Goal: Information Seeking & Learning: Learn about a topic

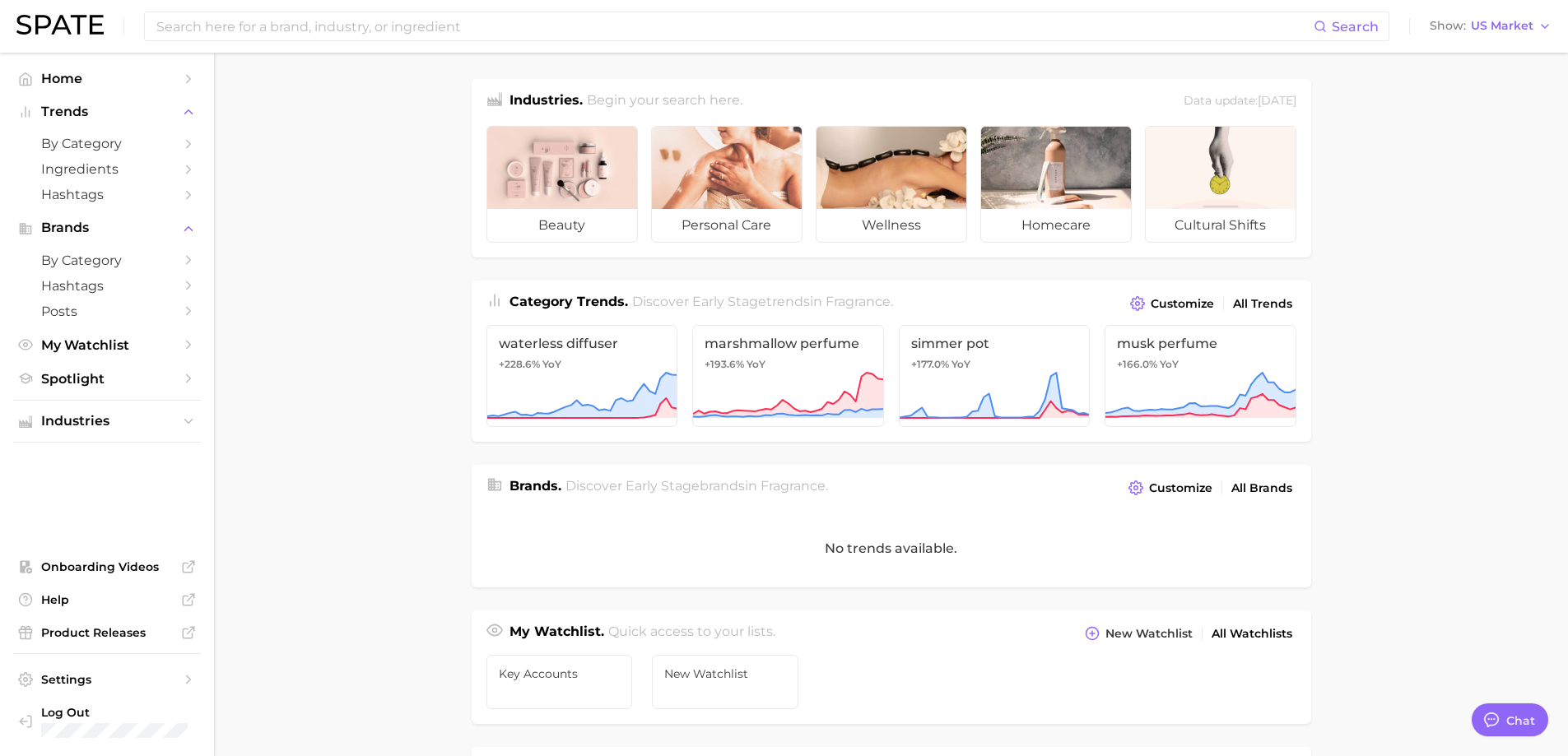
type textarea "x"
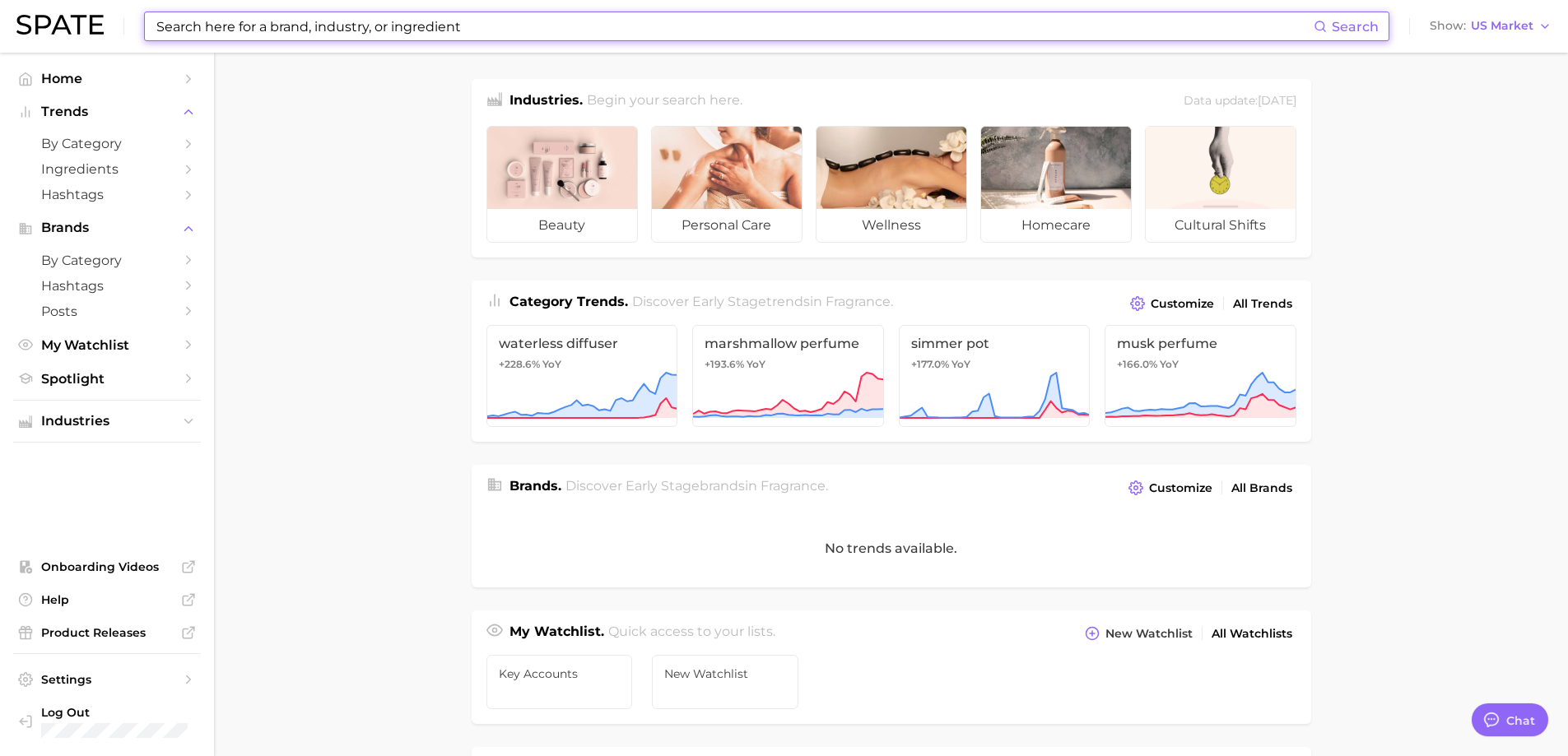
click at [328, 18] on input at bounding box center [735, 27] width 1159 height 28
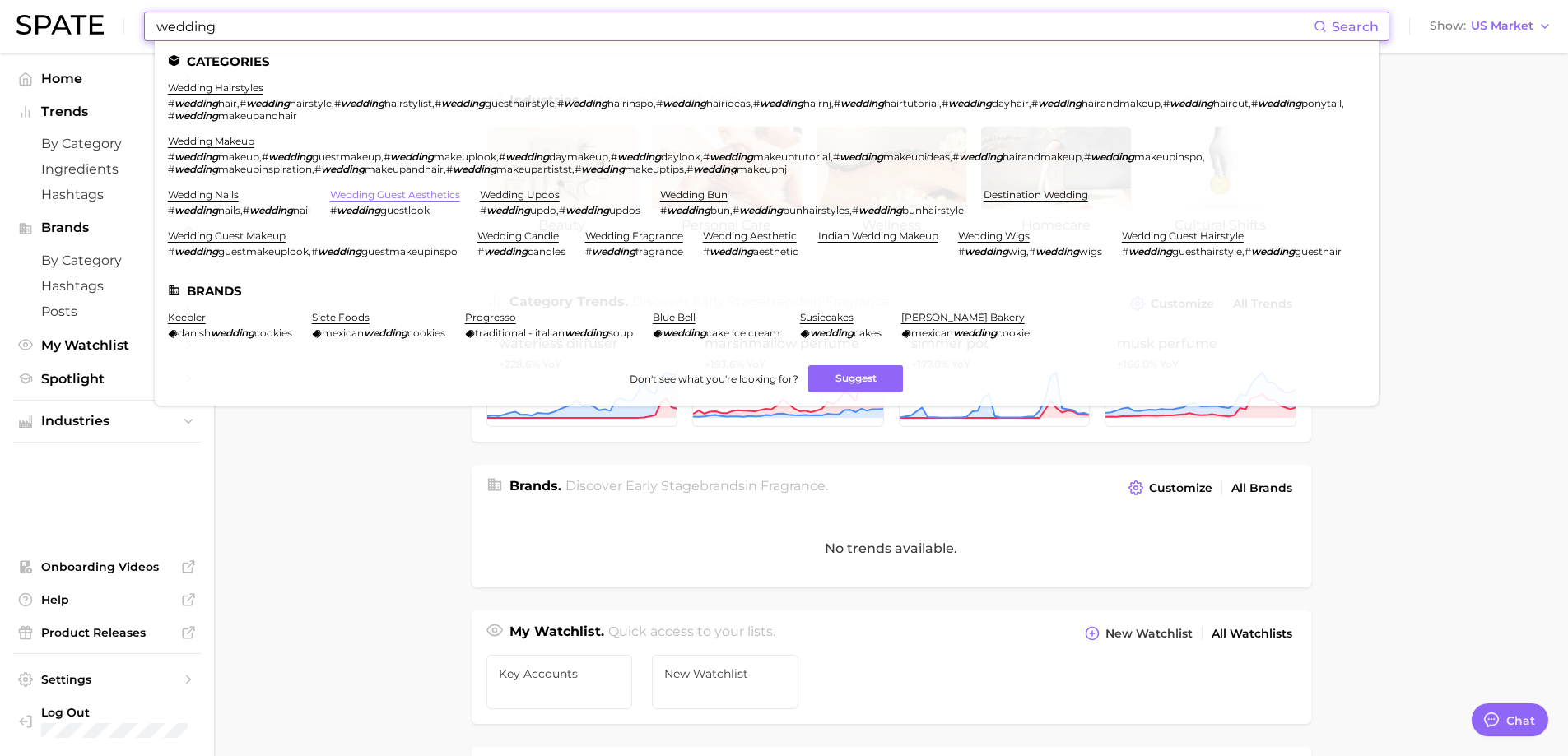
type input "wedding"
click at [394, 192] on link "wedding guest aesthetics" at bounding box center [395, 194] width 130 height 12
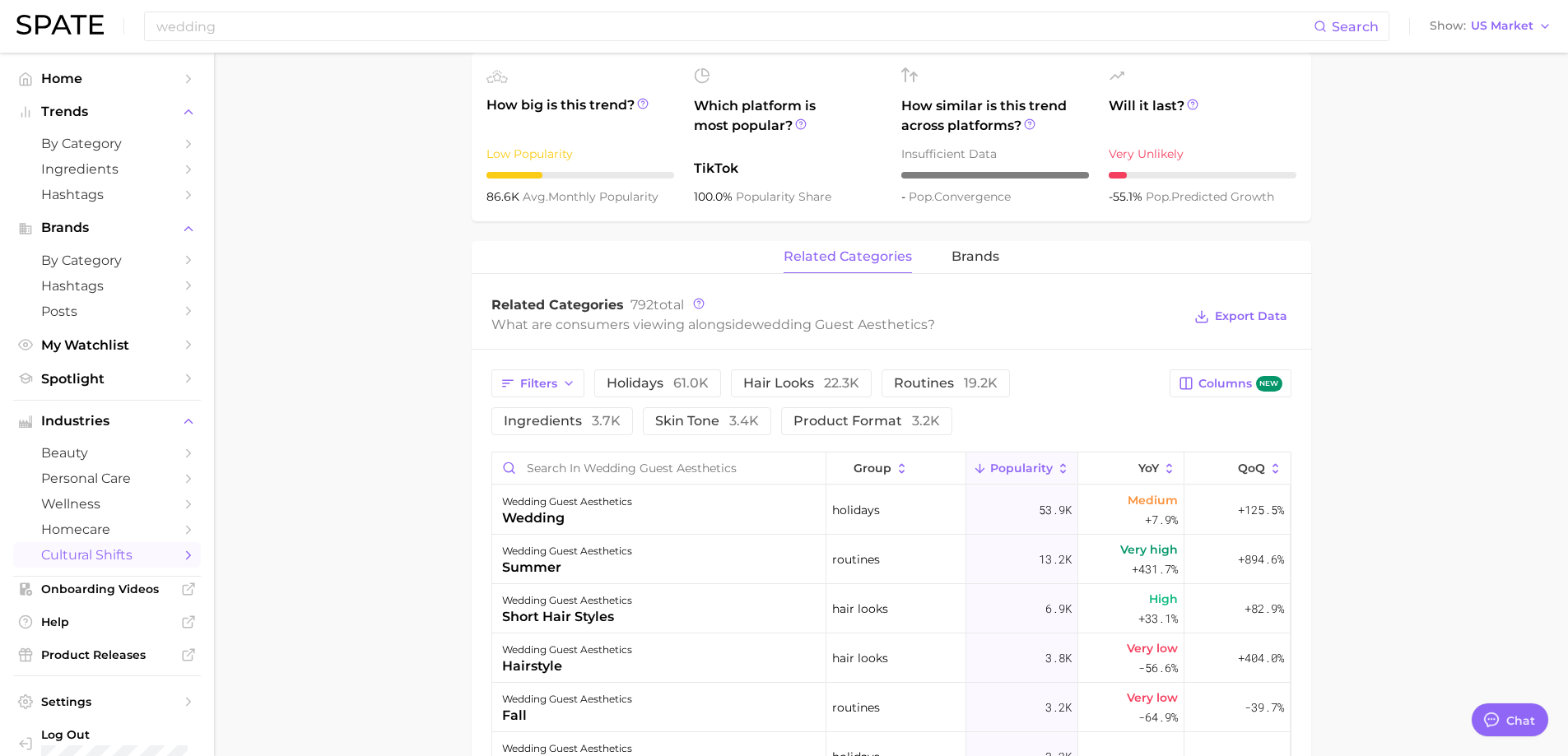
type textarea "x"
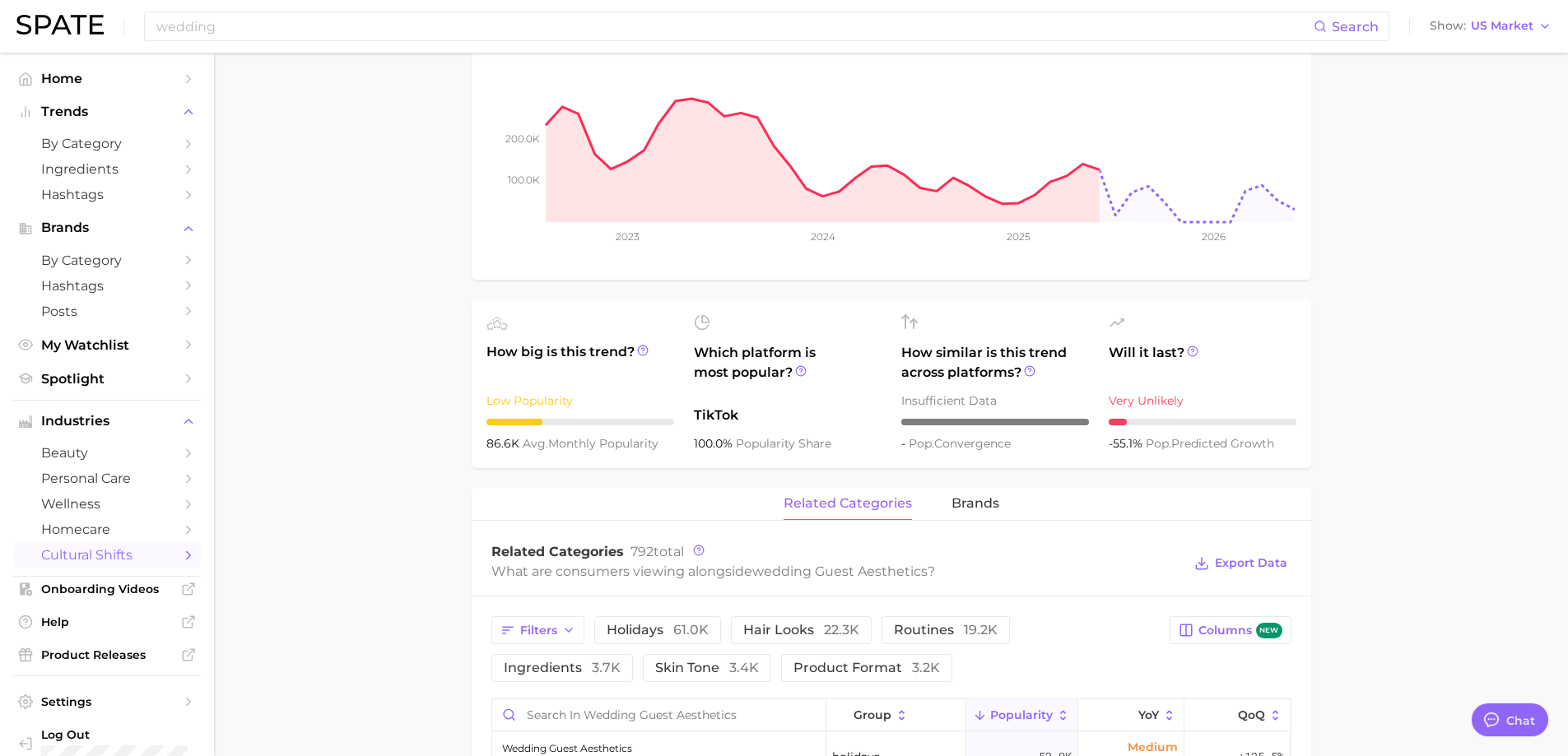
scroll to position [82, 0]
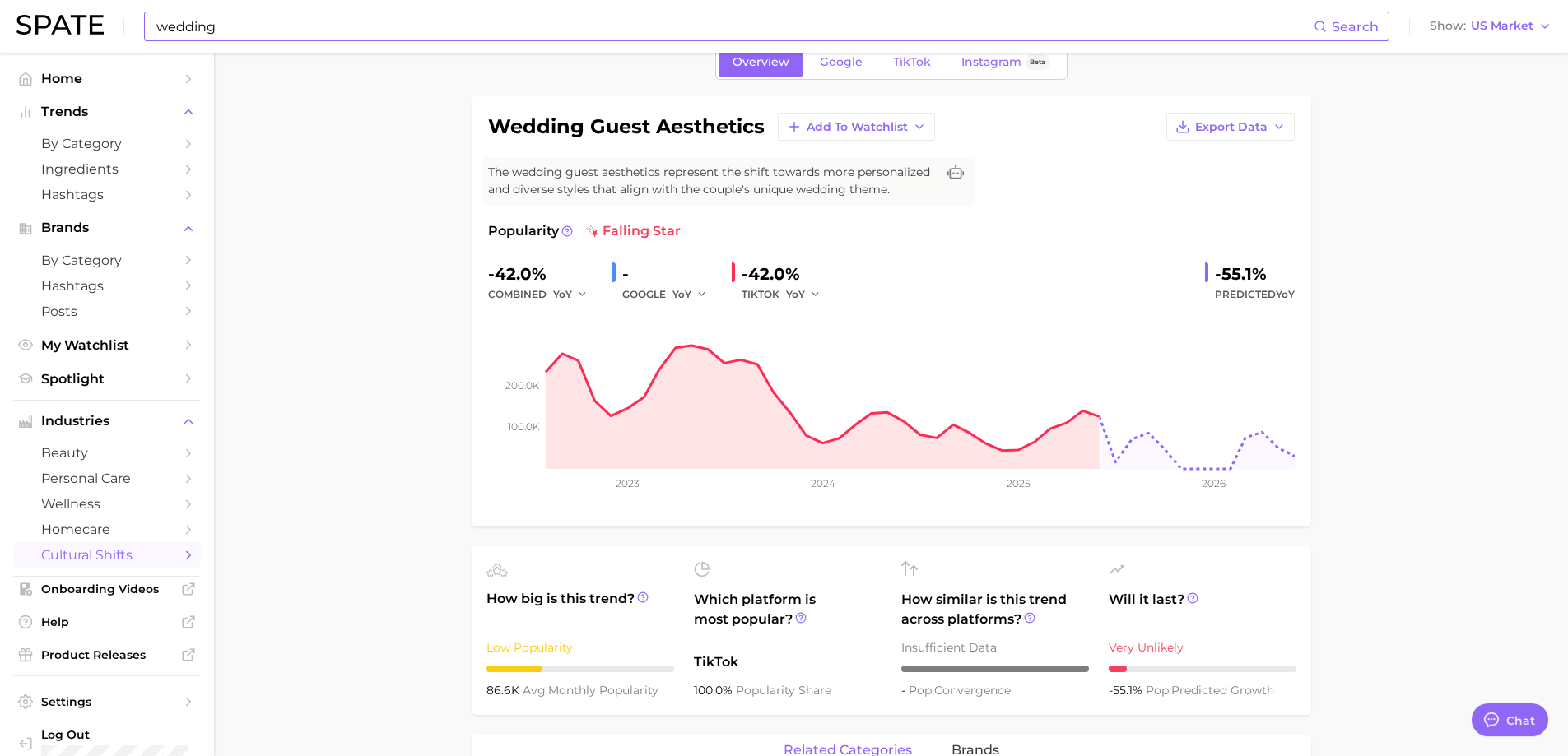
click at [333, 15] on input "wedding" at bounding box center [735, 27] width 1159 height 28
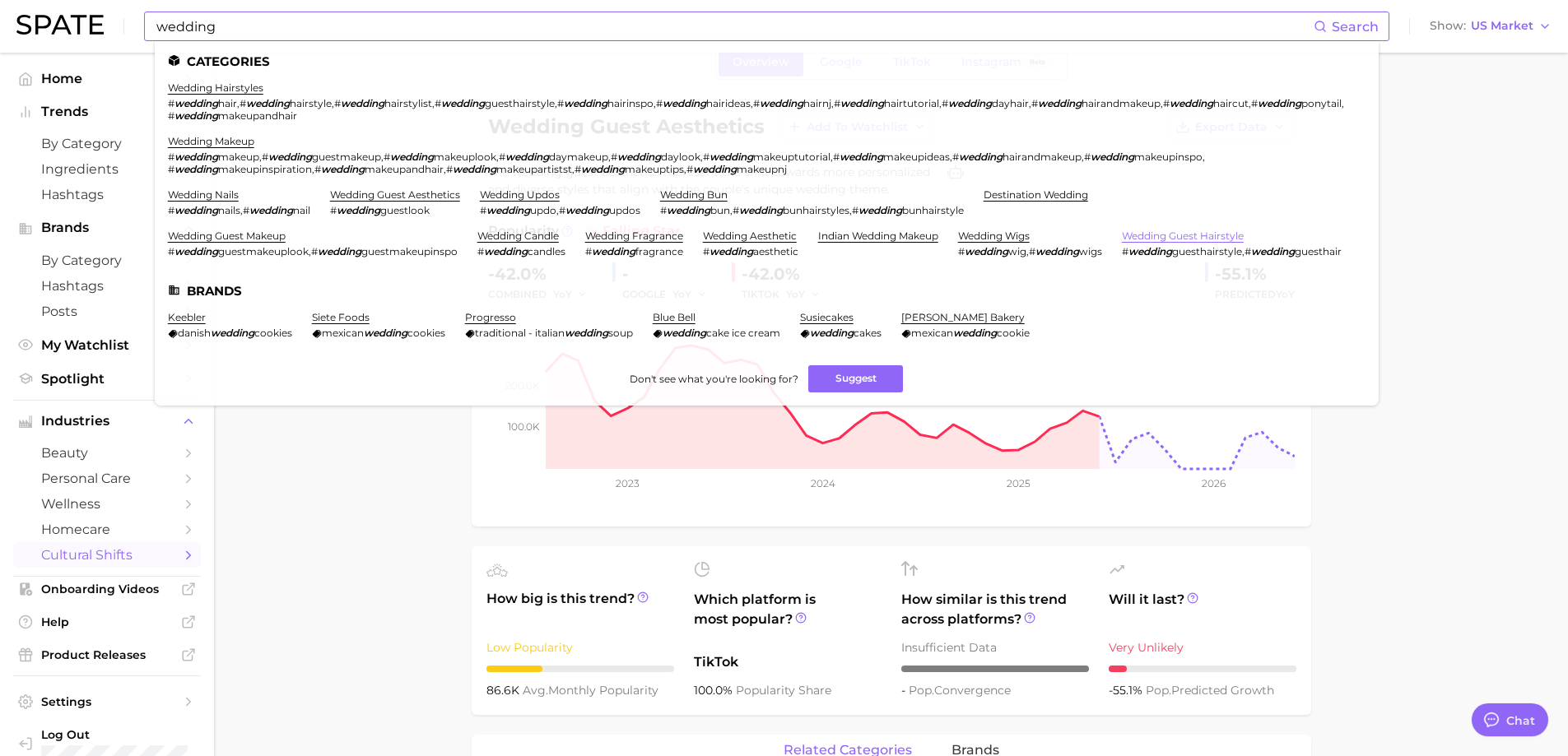
click at [1122, 242] on link "wedding guest hairstyle" at bounding box center [1182, 235] width 122 height 12
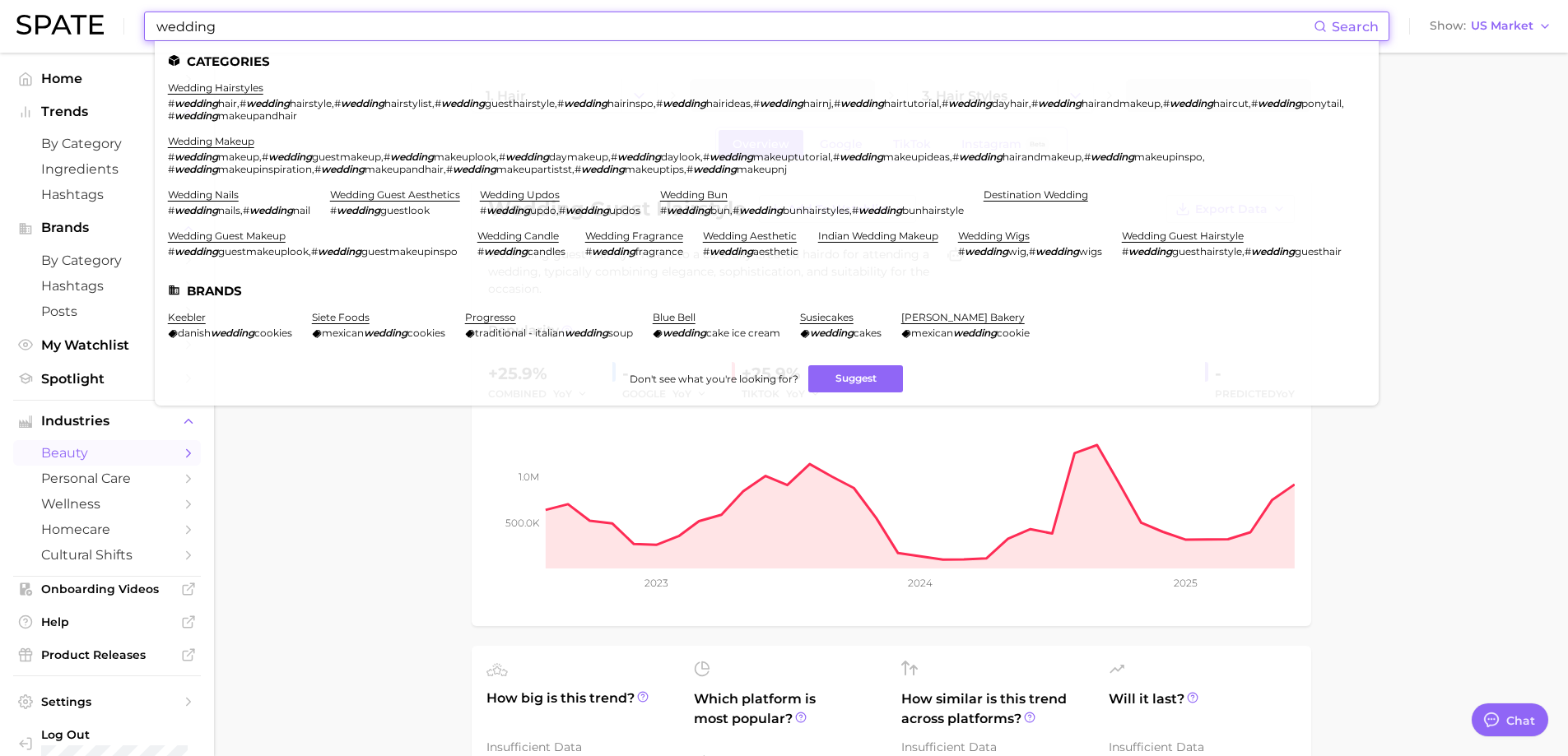
click at [248, 27] on input "wedding" at bounding box center [735, 27] width 1159 height 28
click at [256, 238] on link "wedding guest makeup" at bounding box center [227, 235] width 118 height 12
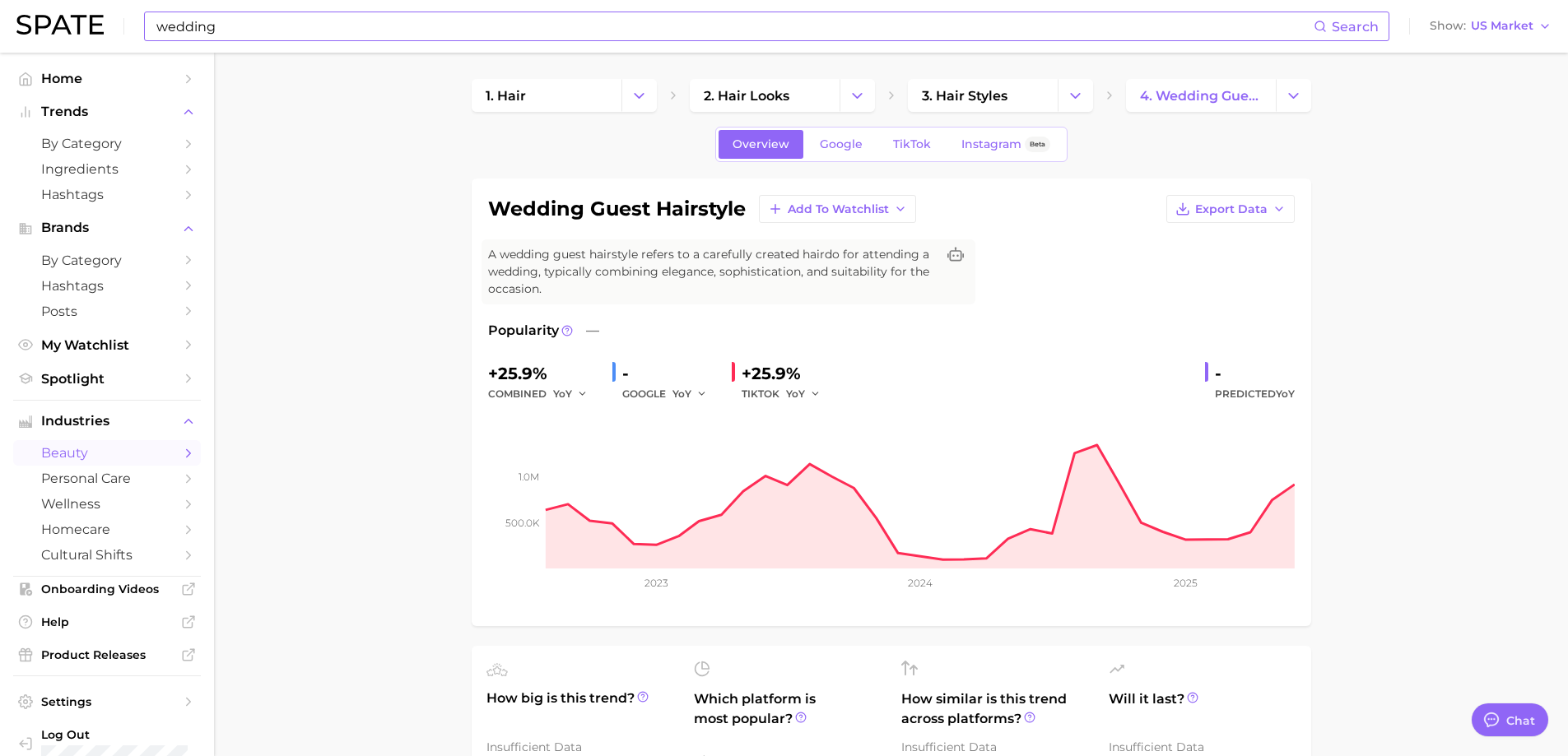
click at [226, 22] on input "wedding" at bounding box center [735, 27] width 1159 height 28
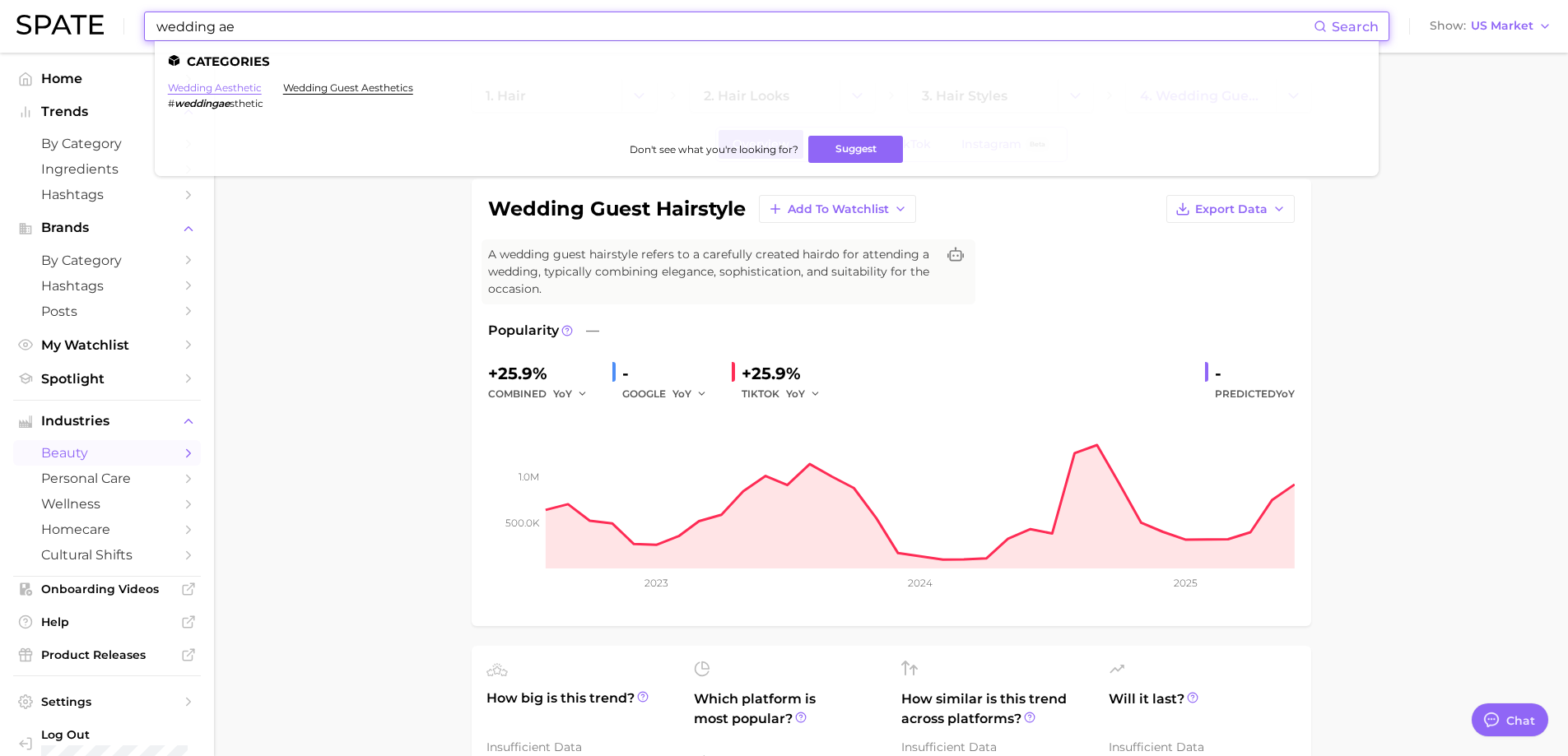
type input "wedding ae"
click at [245, 93] on li "wedding aesthetic # weddingae sthetic" at bounding box center [216, 95] width 95 height 28
click at [221, 91] on link "wedding aesthetic" at bounding box center [215, 87] width 94 height 12
